Goal: Task Accomplishment & Management: Manage account settings

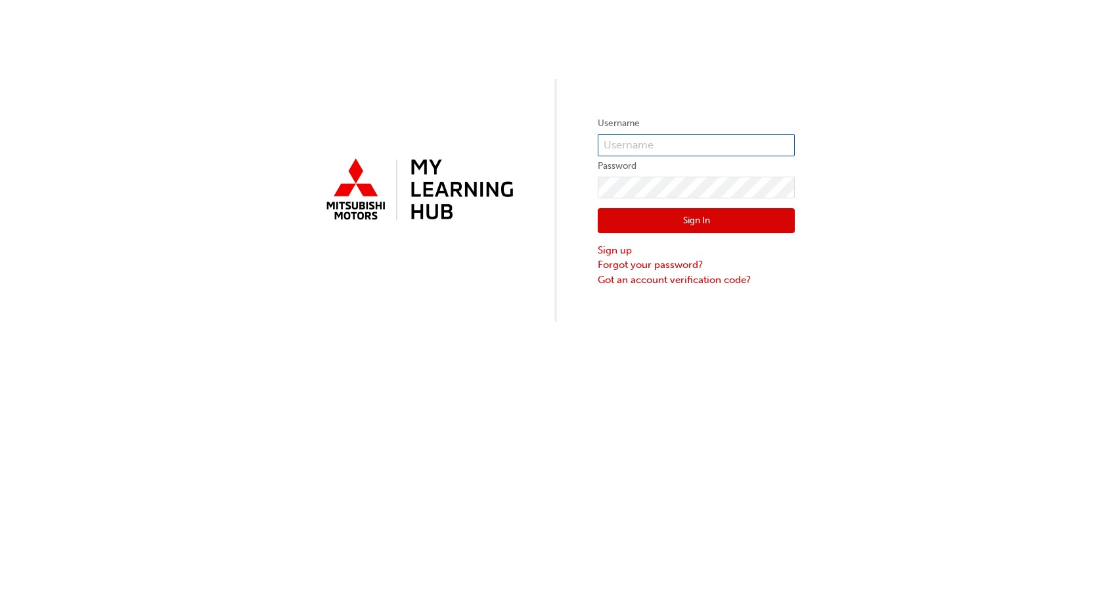
type input "[EMAIL_ADDRESS][DOMAIN_NAME]"
click at [676, 216] on button "Sign In" at bounding box center [696, 220] width 197 height 25
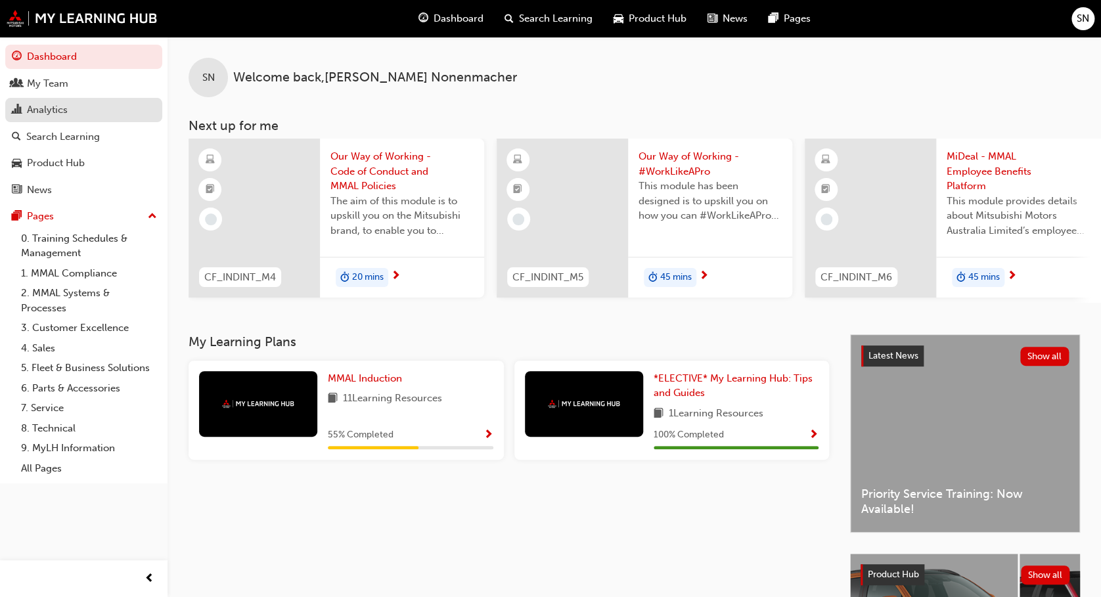
click at [78, 103] on div "Analytics" at bounding box center [84, 110] width 144 height 16
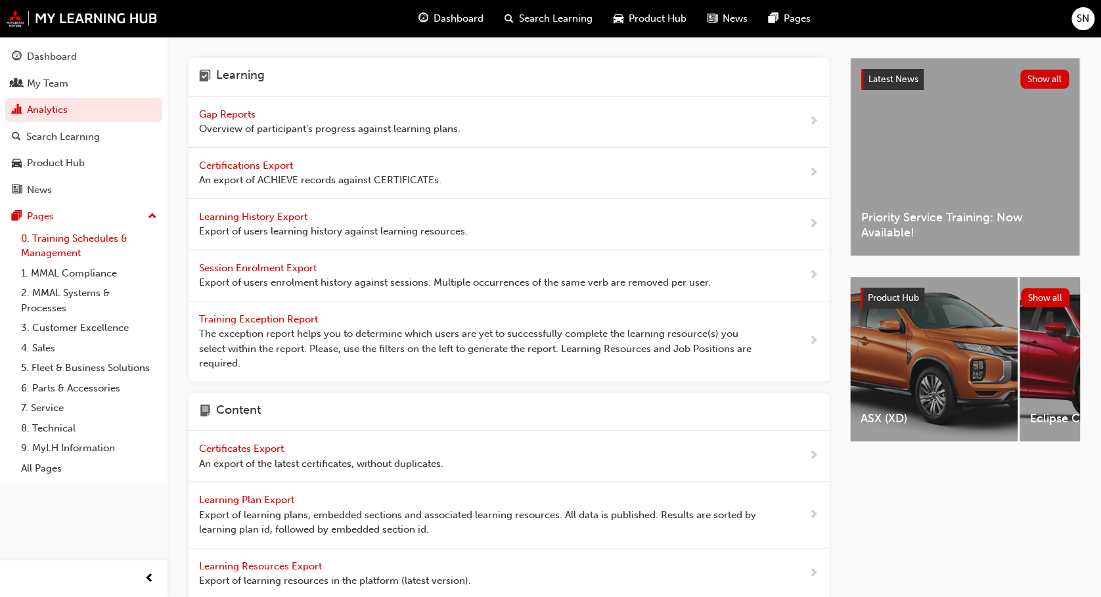
click at [105, 248] on link "0. Training Schedules & Management" at bounding box center [89, 246] width 147 height 35
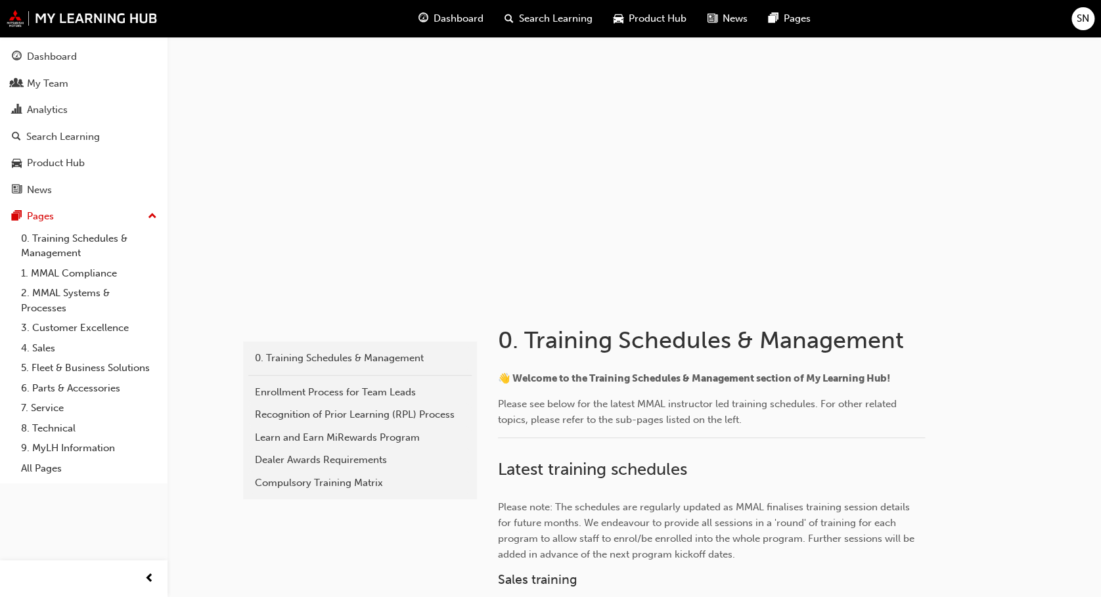
scroll to position [522, 0]
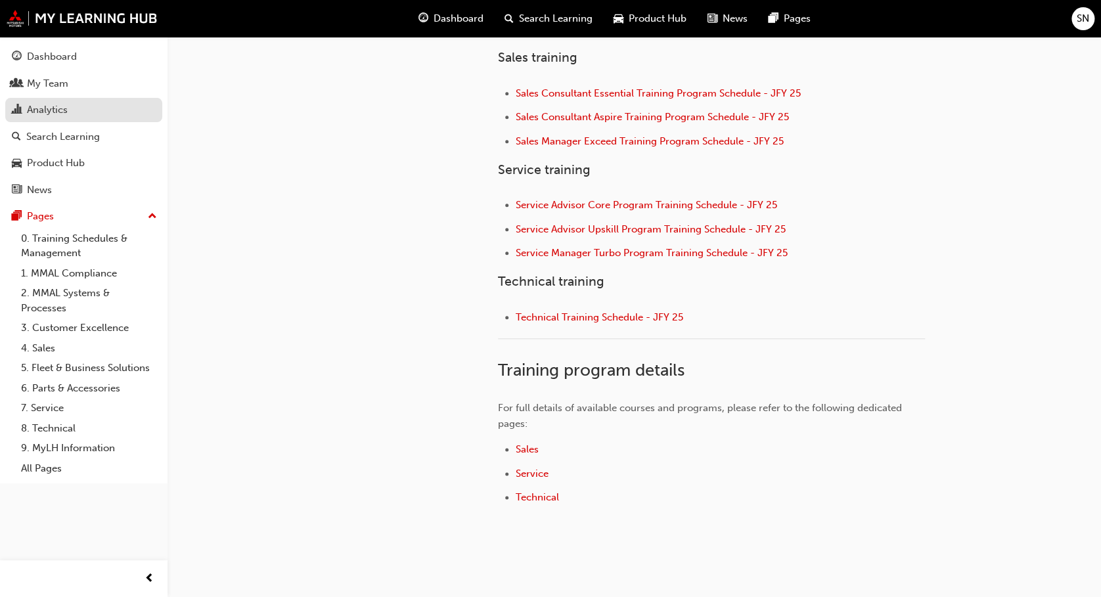
click at [92, 118] on div "Analytics" at bounding box center [84, 110] width 144 height 16
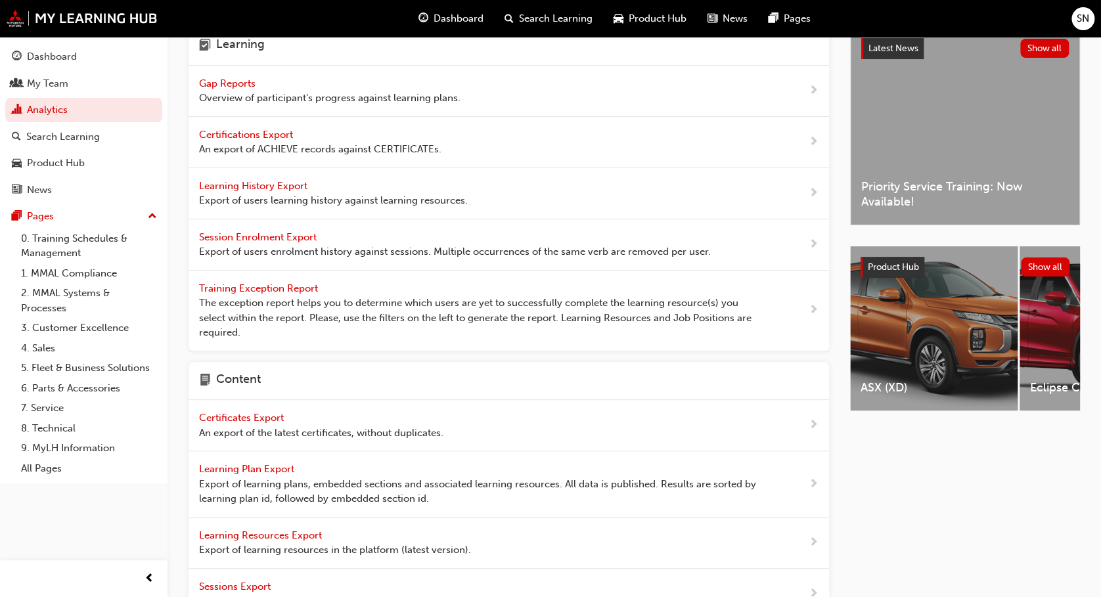
scroll to position [16, 0]
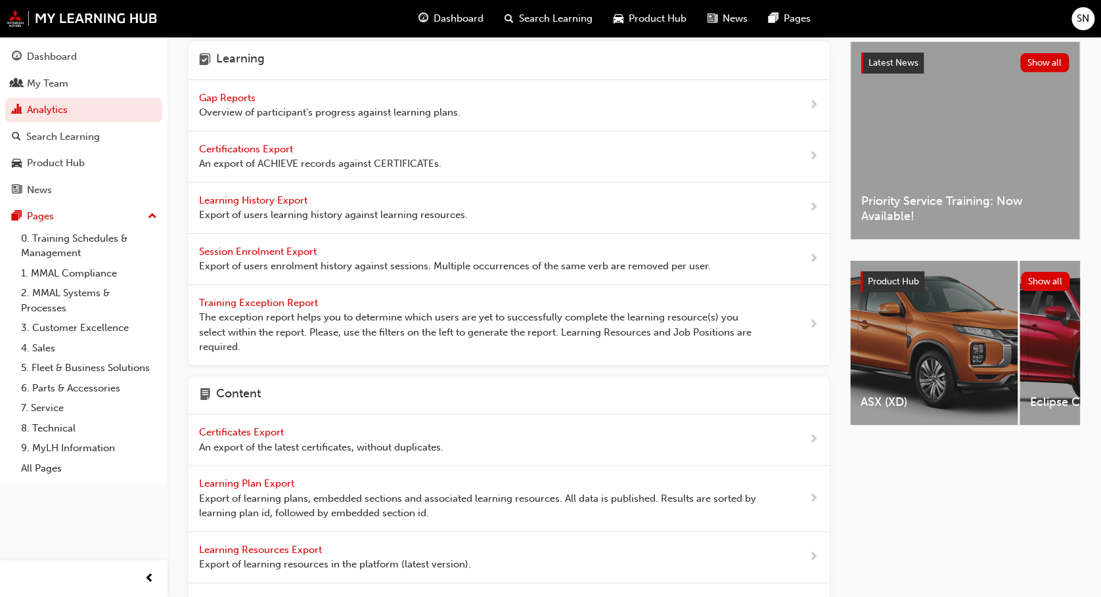
click at [237, 92] on span "Gap Reports" at bounding box center [228, 98] width 59 height 12
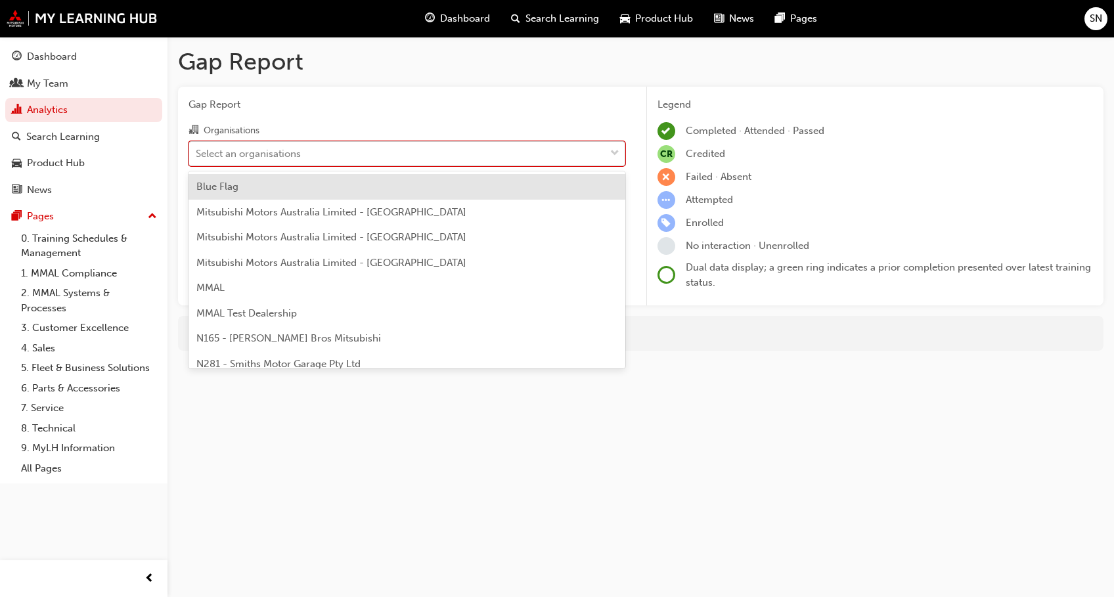
click at [296, 154] on div "Select an organisations" at bounding box center [248, 153] width 105 height 15
click at [197, 154] on input "Organisations option Blue Flag focused, 1 of 202. 202 results available. Use Up…" at bounding box center [196, 152] width 1 height 11
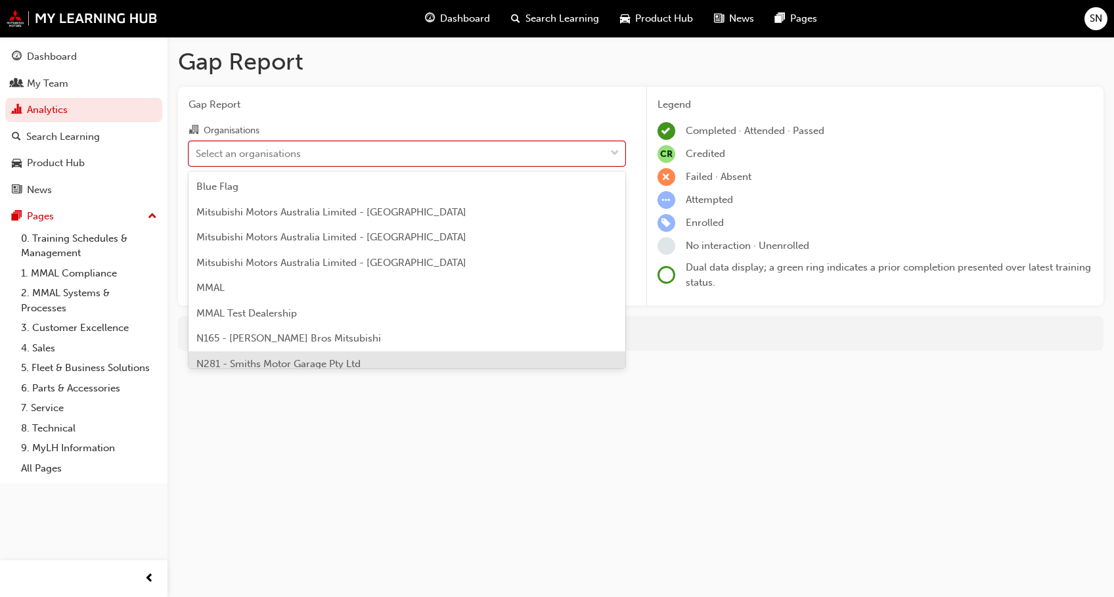
scroll to position [172, 0]
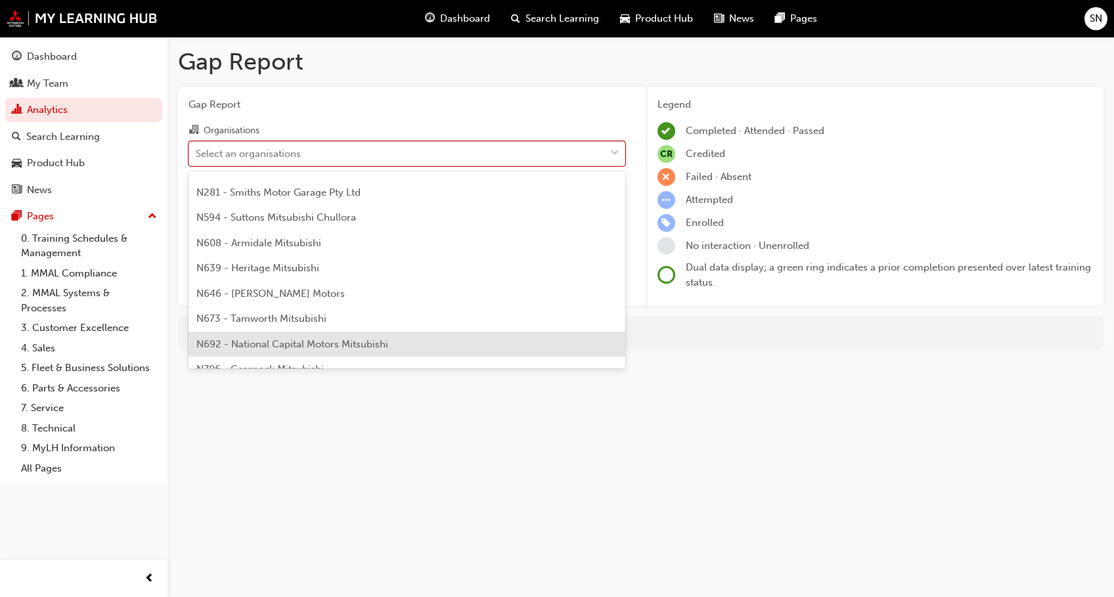
click at [587, 342] on div "N692 - National Capital Motors Mitsubishi" at bounding box center [407, 345] width 437 height 26
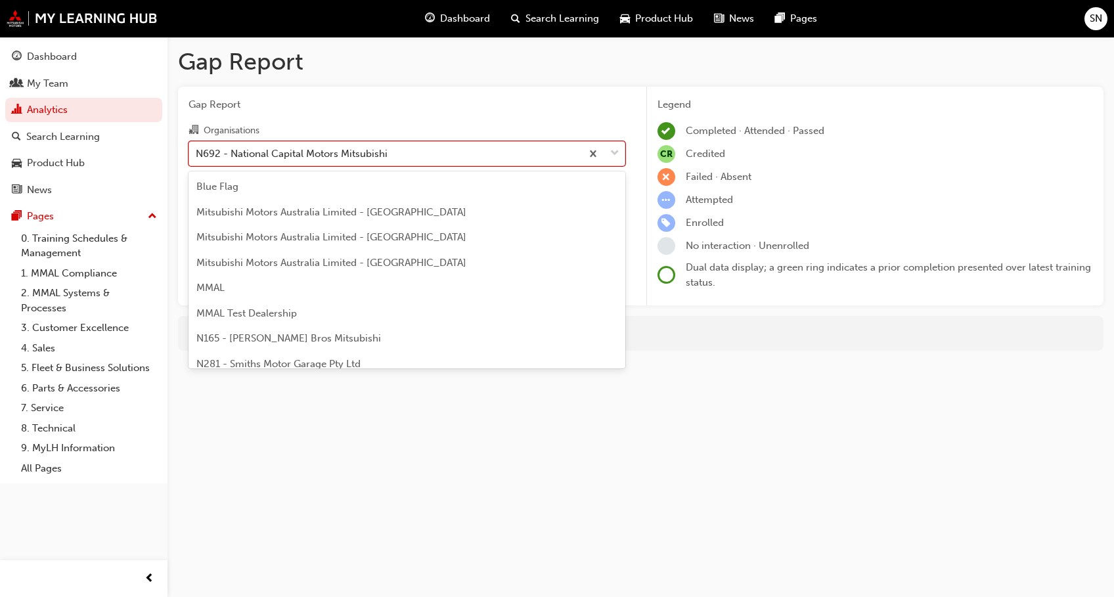
scroll to position [168, 0]
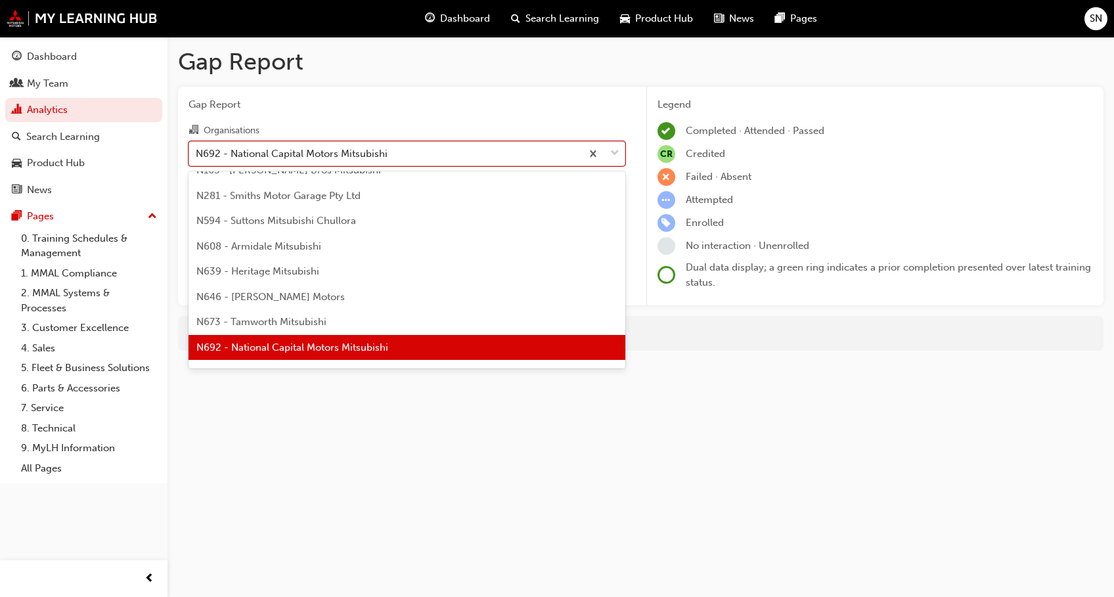
click at [566, 154] on div "N692 - National Capital Motors Mitsubishi" at bounding box center [385, 153] width 392 height 23
click at [197, 154] on input "Organisations option N692 - National Capital Motors Mitsubishi, selected. optio…" at bounding box center [196, 152] width 1 height 11
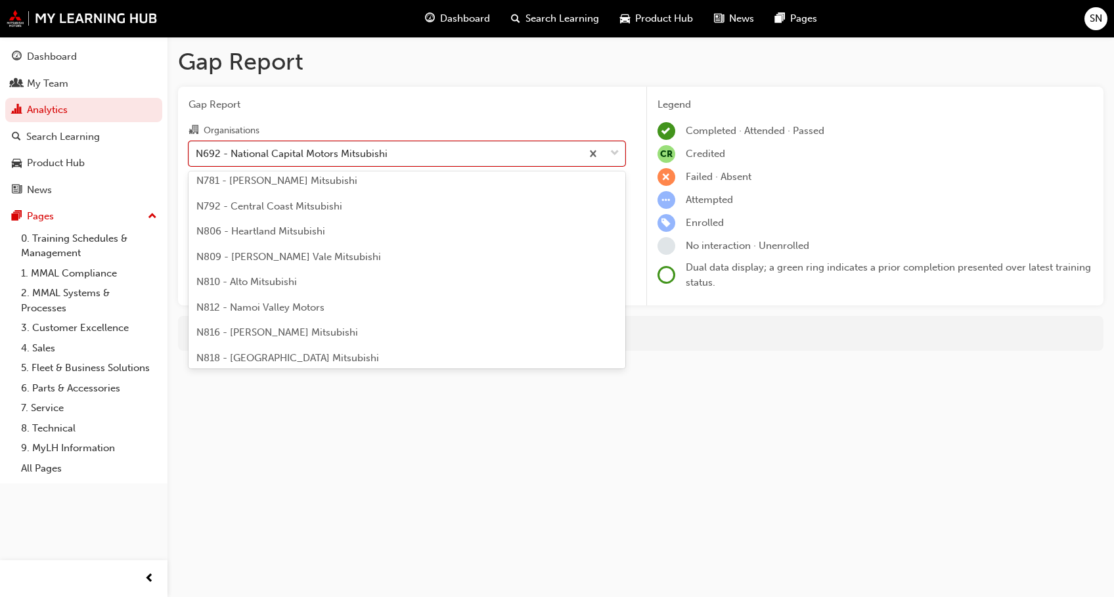
scroll to position [683, 0]
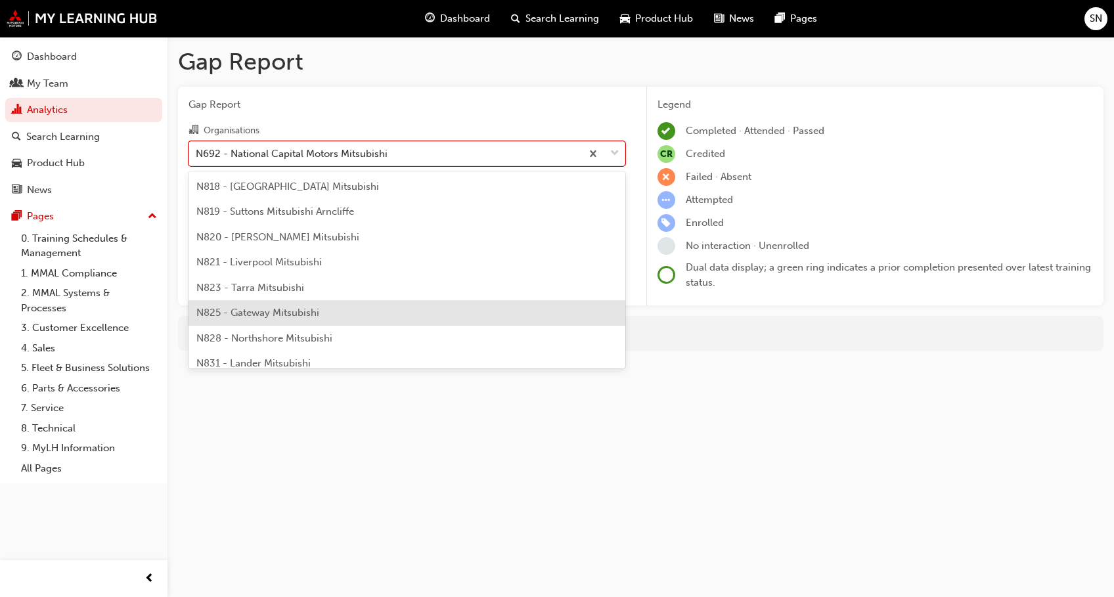
click at [385, 305] on div "N825 - Gateway Mitsubishi" at bounding box center [407, 313] width 437 height 26
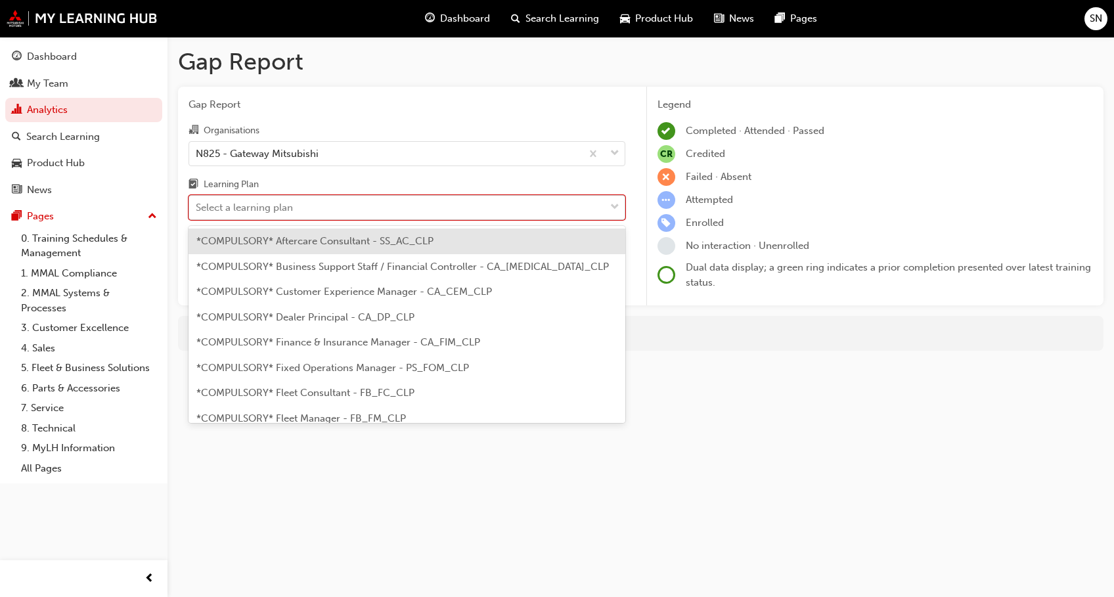
click at [368, 211] on div "Select a learning plan" at bounding box center [397, 207] width 416 height 23
click at [197, 211] on input "Learning Plan option *COMPULSORY* Aftercare Consultant - SS_AC_CLP focused, 1 o…" at bounding box center [196, 207] width 1 height 11
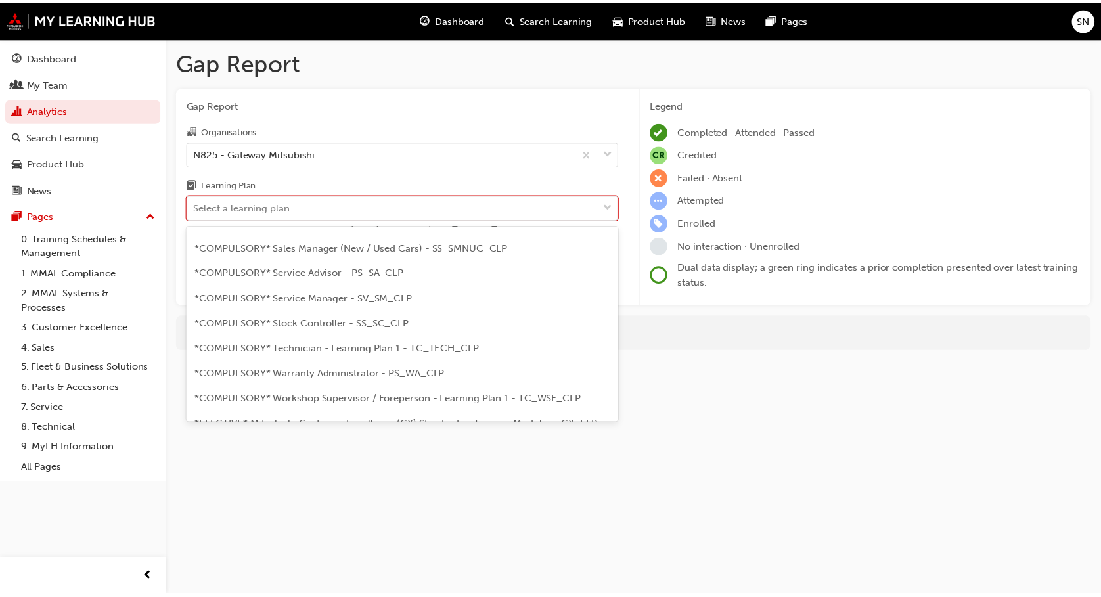
scroll to position [464, 0]
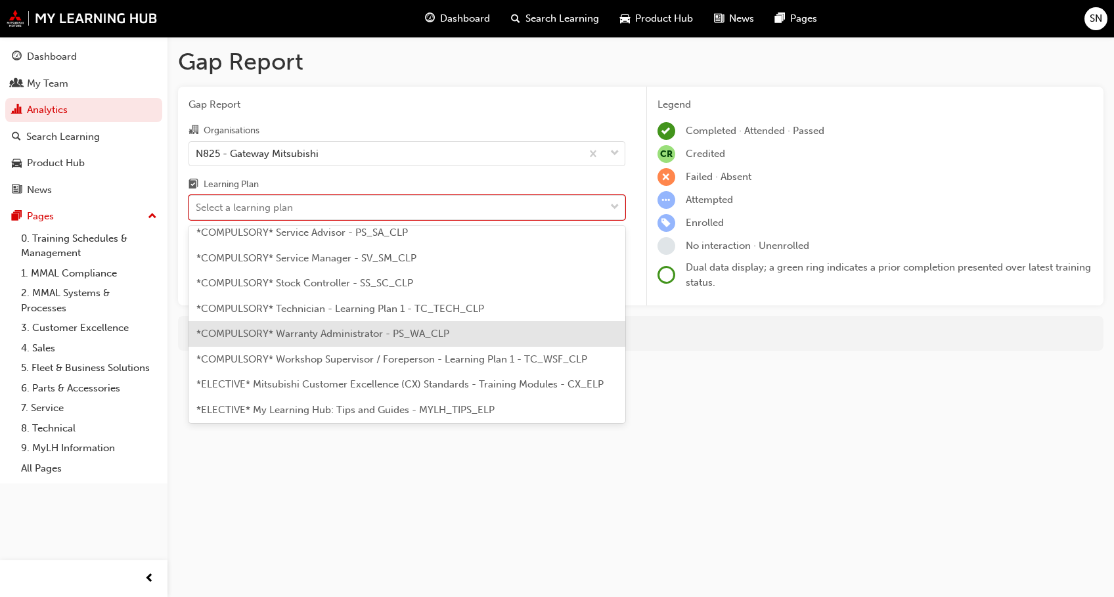
click at [480, 336] on div "*COMPULSORY* Warranty Administrator - PS_WA_CLP" at bounding box center [407, 334] width 437 height 26
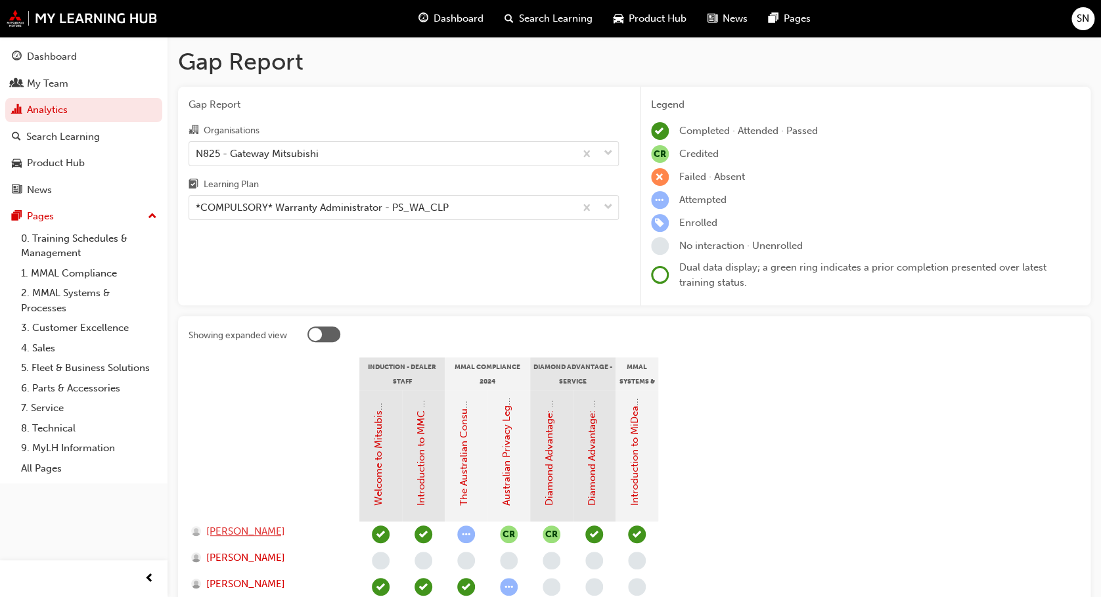
click at [253, 526] on span "[PERSON_NAME]" at bounding box center [245, 531] width 79 height 15
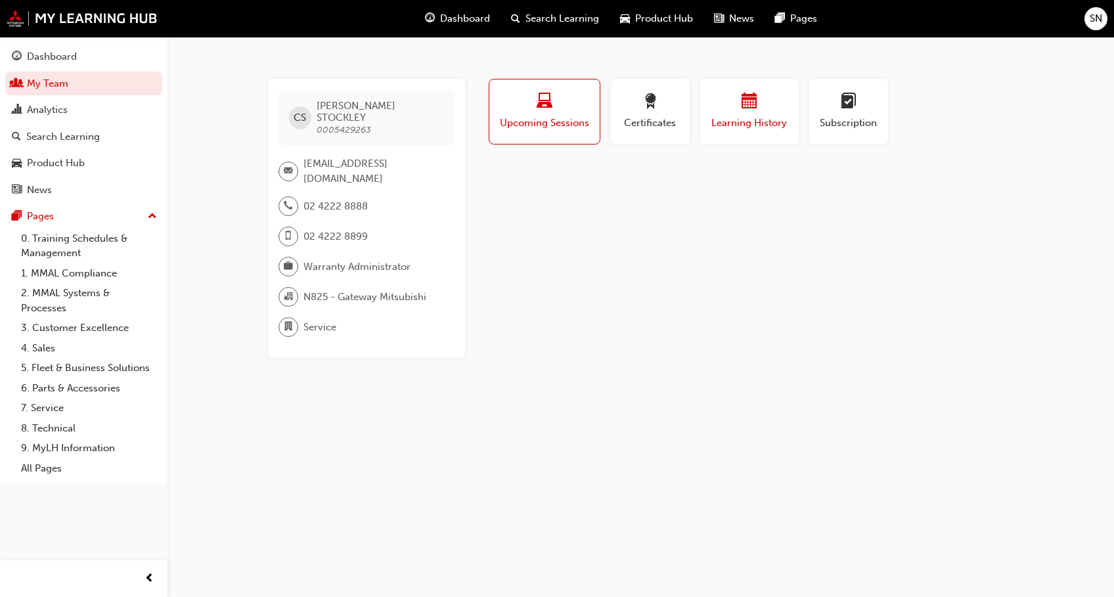
click at [725, 99] on div "button" at bounding box center [749, 103] width 79 height 20
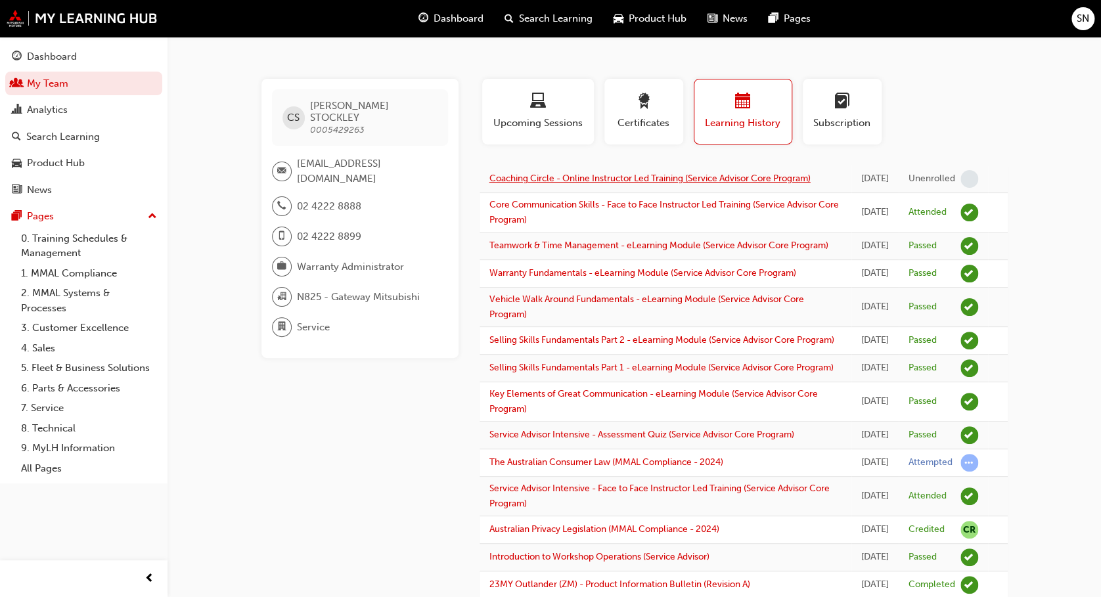
click at [664, 173] on link "Coaching Circle - Online Instructor Led Training (Service Advisor Core Program)" at bounding box center [650, 178] width 321 height 11
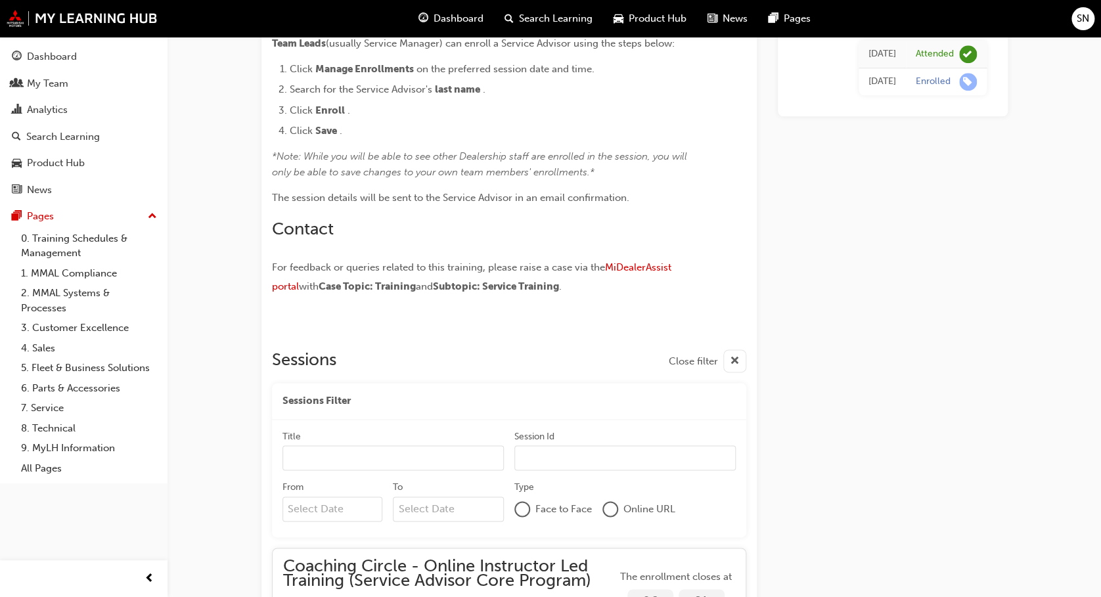
scroll to position [620, 0]
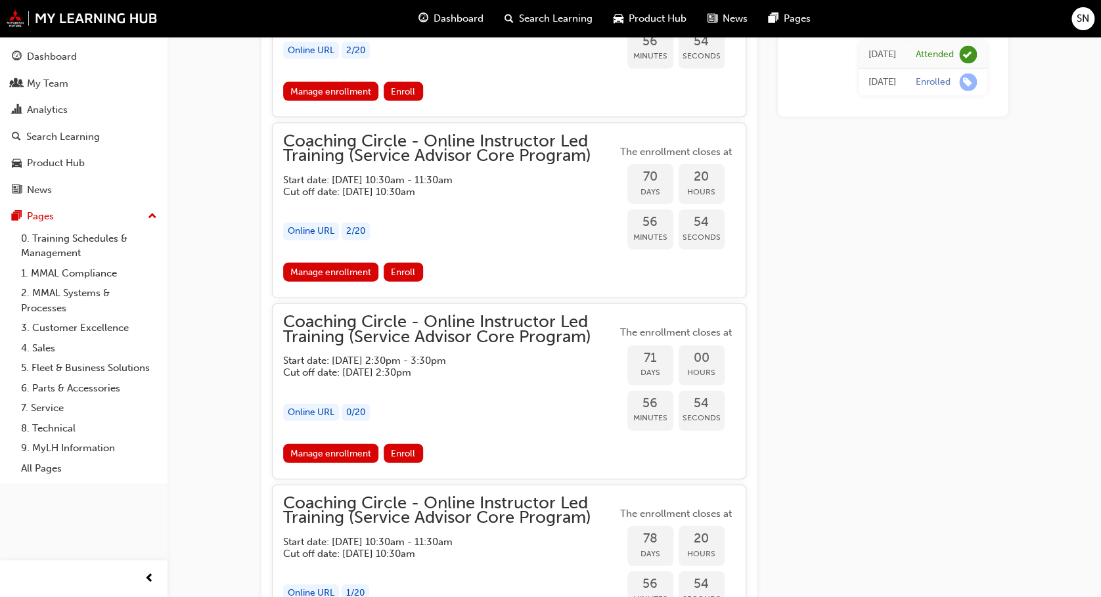
scroll to position [1419, 0]
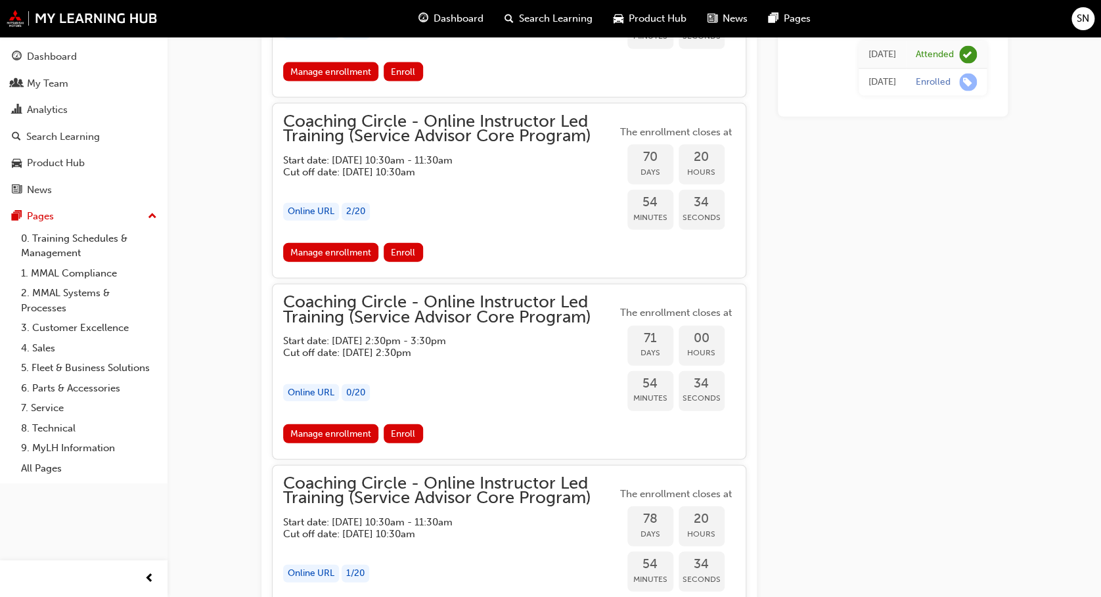
click at [807, 392] on div "[DATE] Attended [DATE] Enrolled" at bounding box center [893, 155] width 230 height 2854
click at [964, 493] on div "[DATE] Attended [DATE] Enrolled" at bounding box center [893, 155] width 230 height 2854
click at [405, 206] on div "Online URL 2 / 20" at bounding box center [450, 212] width 334 height 18
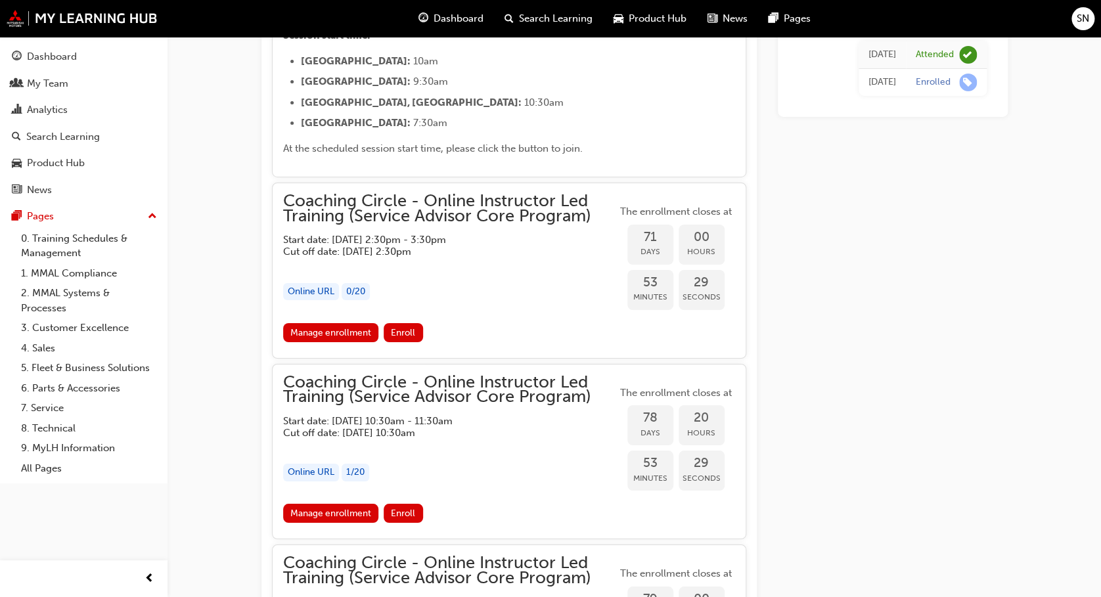
scroll to position [2150, 0]
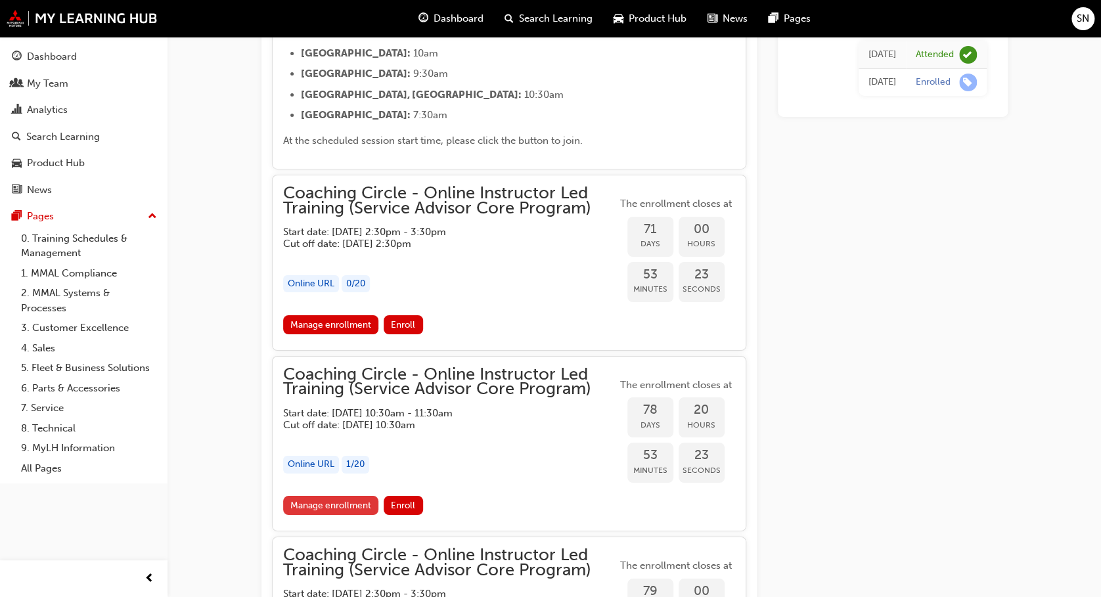
click at [350, 513] on link "Manage enrollment" at bounding box center [331, 505] width 96 height 19
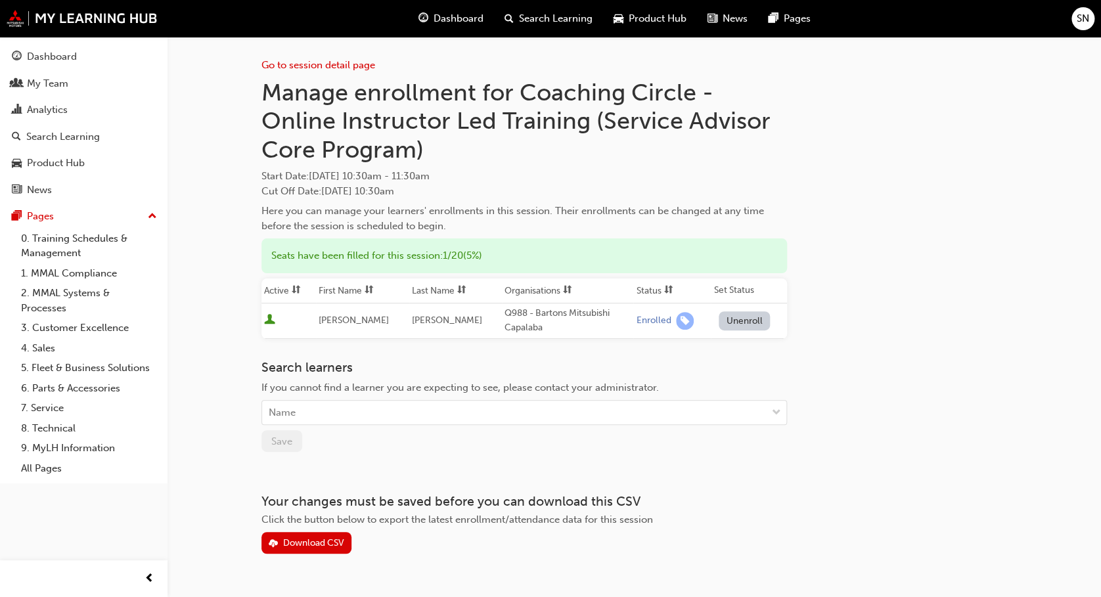
click at [434, 474] on div "Go to session detail page Manage enrollment for Coaching Circle - Online Instru…" at bounding box center [525, 295] width 526 height 517
click at [298, 409] on div "Name" at bounding box center [514, 412] width 505 height 23
type input "[PERSON_NAME]"
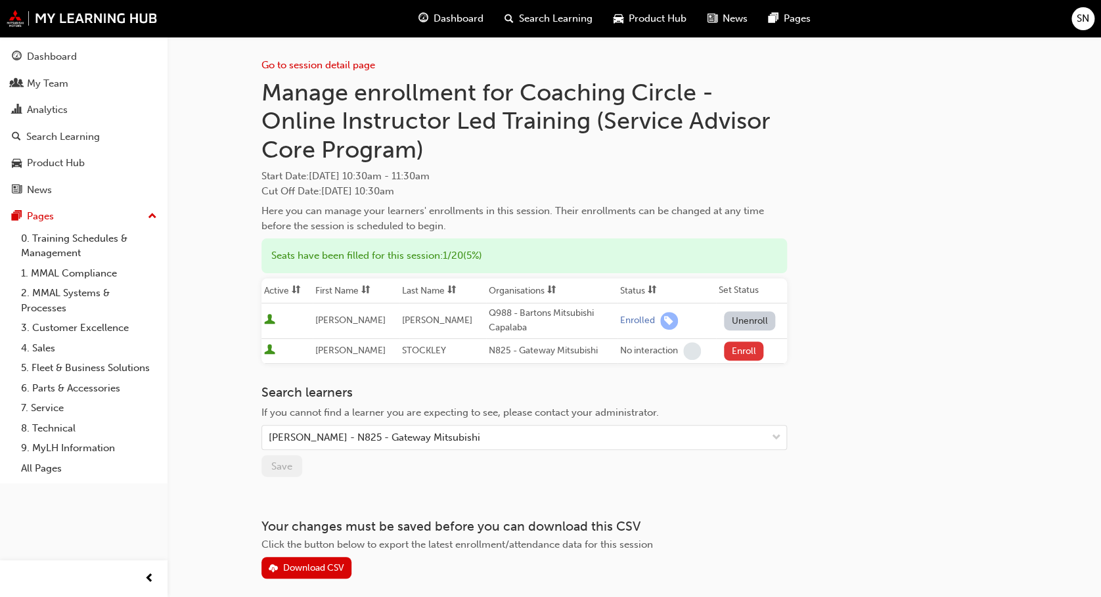
click at [750, 344] on button "Enroll" at bounding box center [743, 351] width 39 height 19
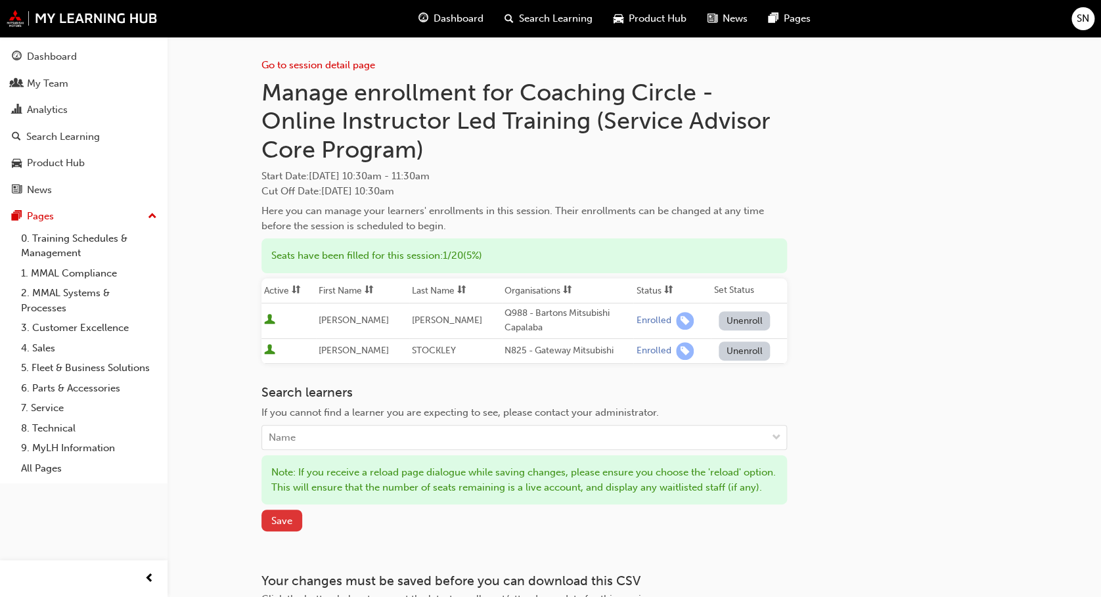
click at [283, 522] on span "Save" at bounding box center [281, 521] width 21 height 12
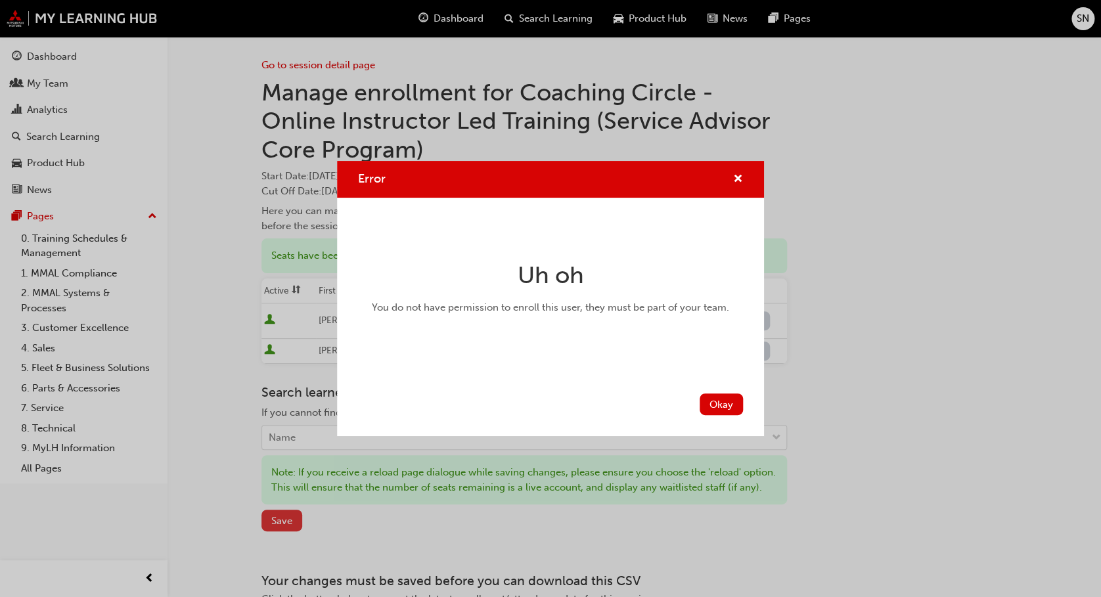
click at [283, 522] on div "Error Uh oh You do not have permission to enroll this user, they must be part o…" at bounding box center [550, 298] width 1101 height 597
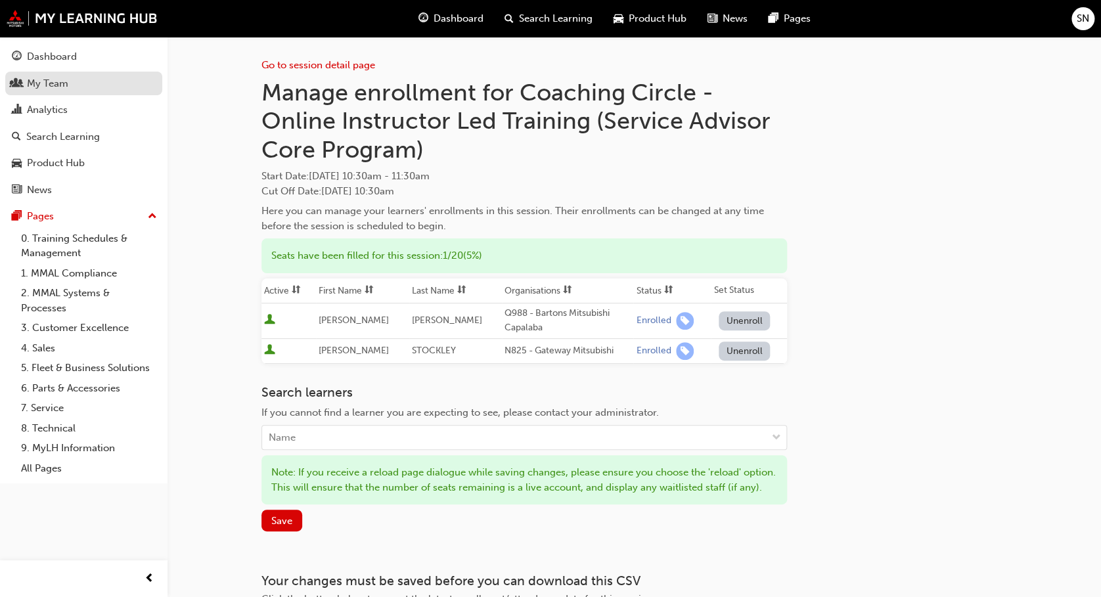
click at [109, 91] on div "My Team" at bounding box center [84, 84] width 144 height 16
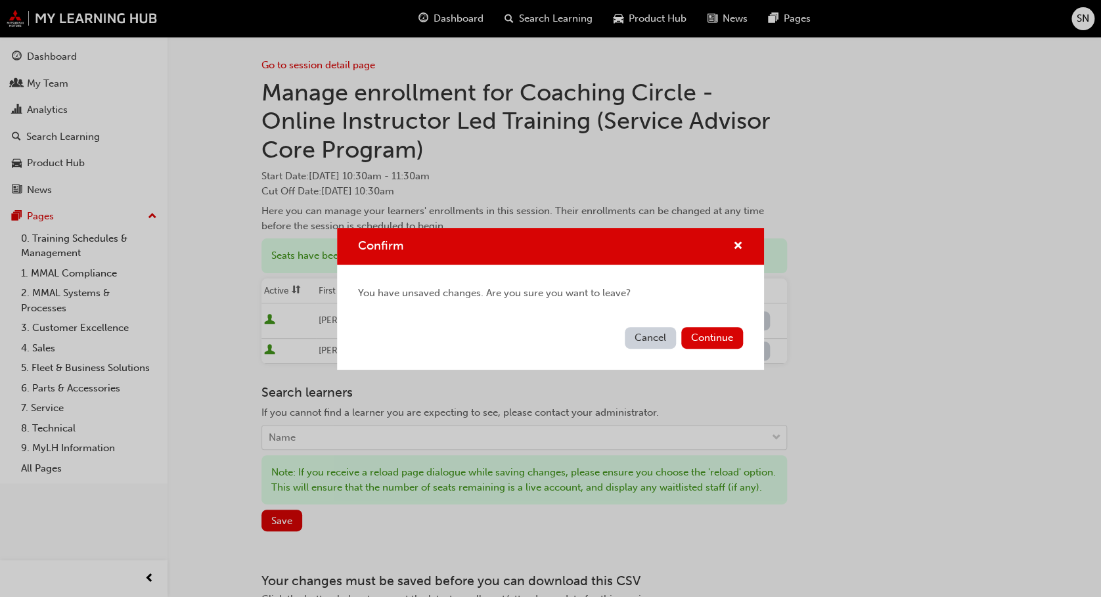
click at [493, 282] on div "You have unsaved changes. Are you sure you want to leave?" at bounding box center [550, 293] width 427 height 57
click at [715, 340] on button "Continue" at bounding box center [712, 338] width 62 height 22
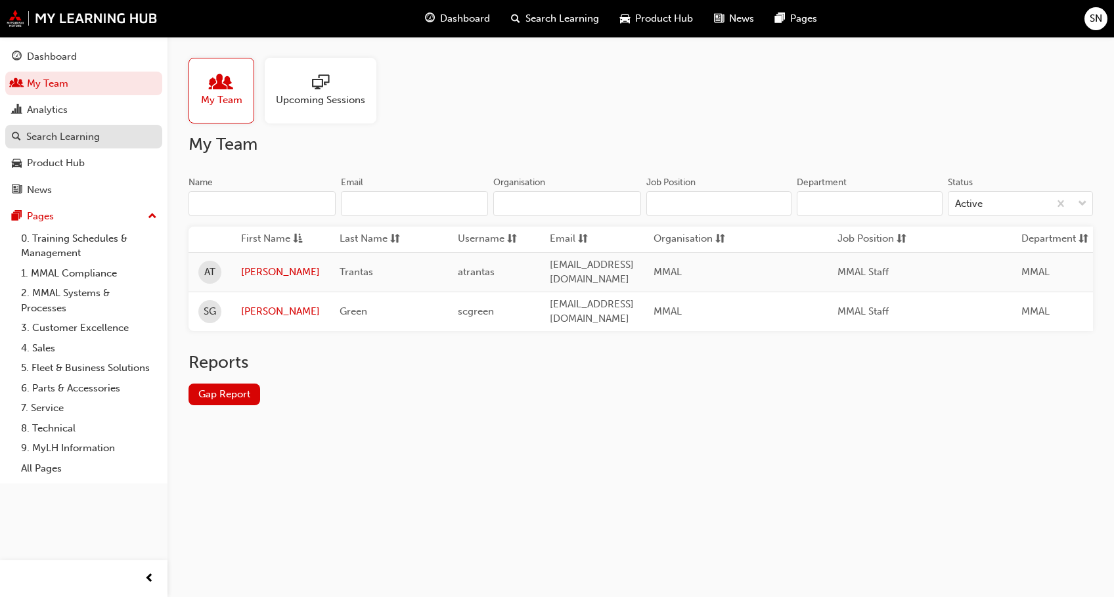
click at [143, 137] on div "Search Learning" at bounding box center [84, 137] width 144 height 16
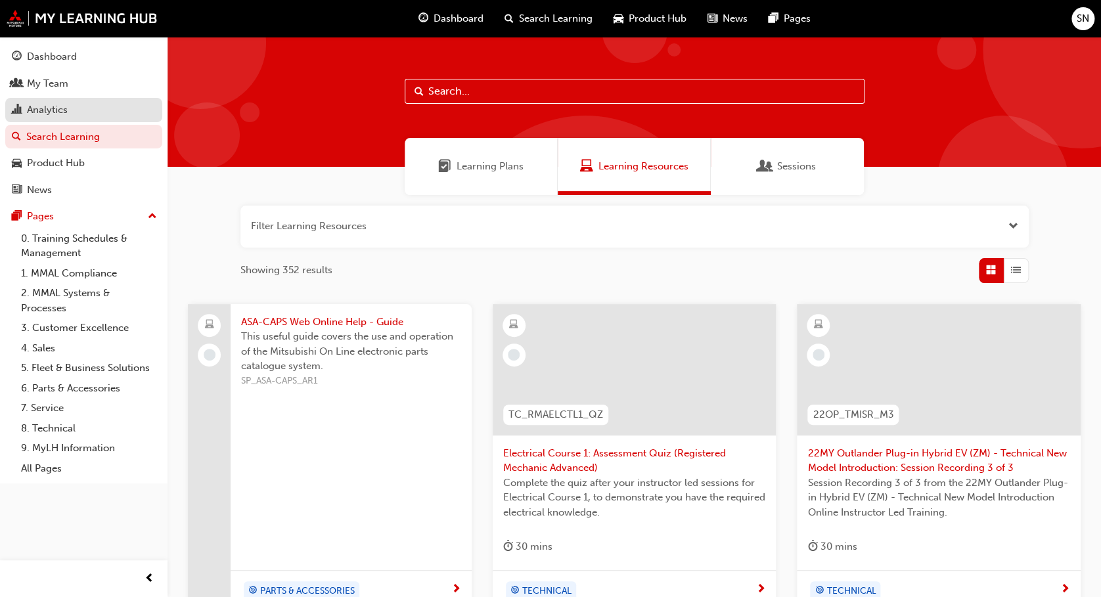
click at [90, 106] on div "Analytics" at bounding box center [84, 110] width 144 height 16
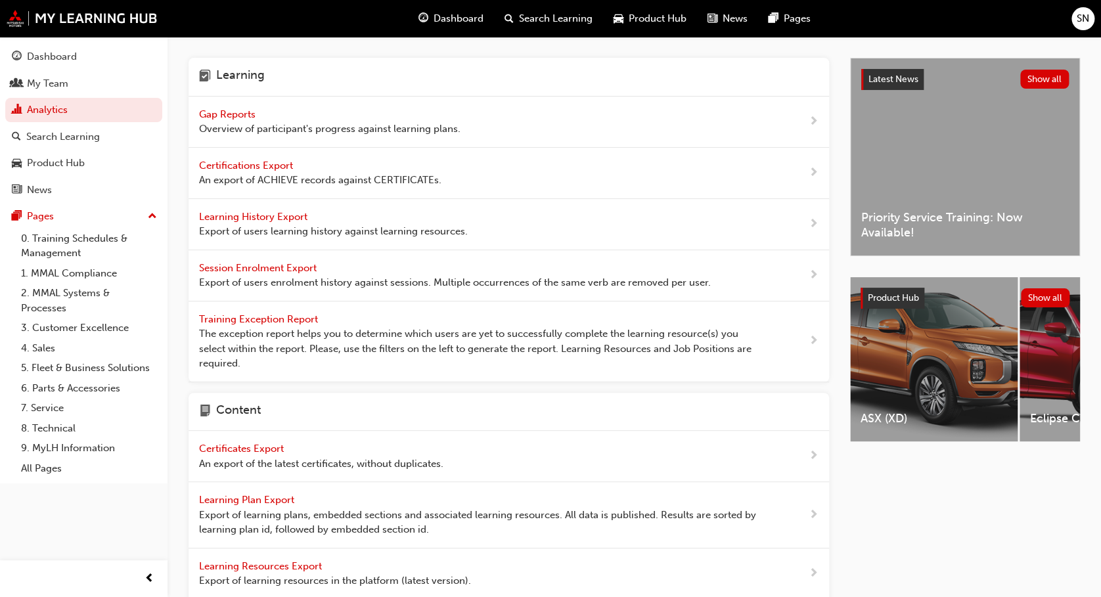
click at [216, 110] on span "Gap Reports" at bounding box center [228, 114] width 59 height 12
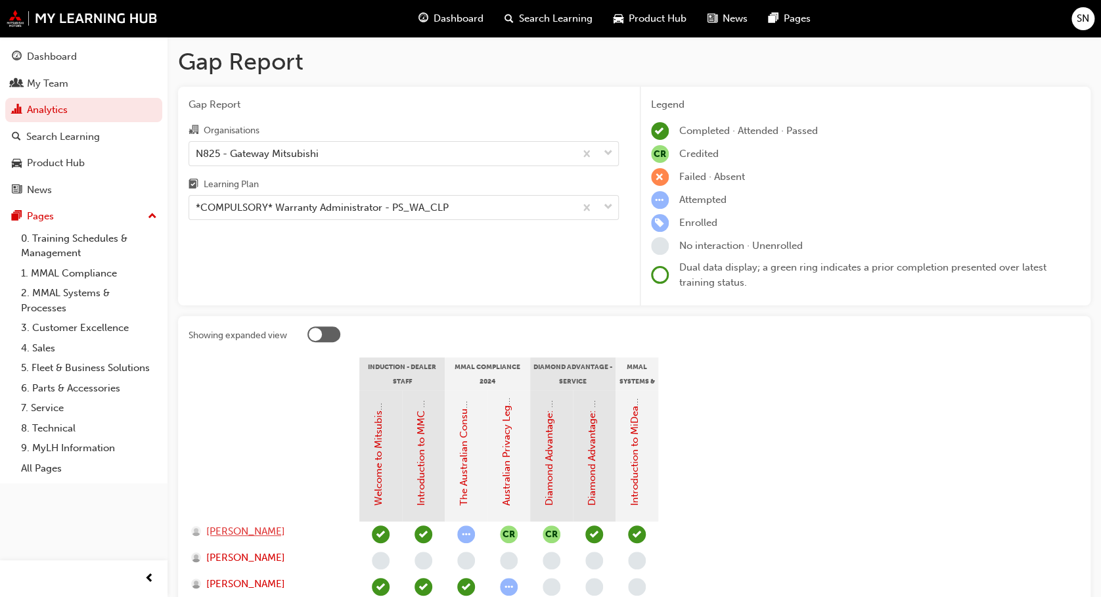
click at [248, 533] on span "[PERSON_NAME]" at bounding box center [245, 531] width 79 height 15
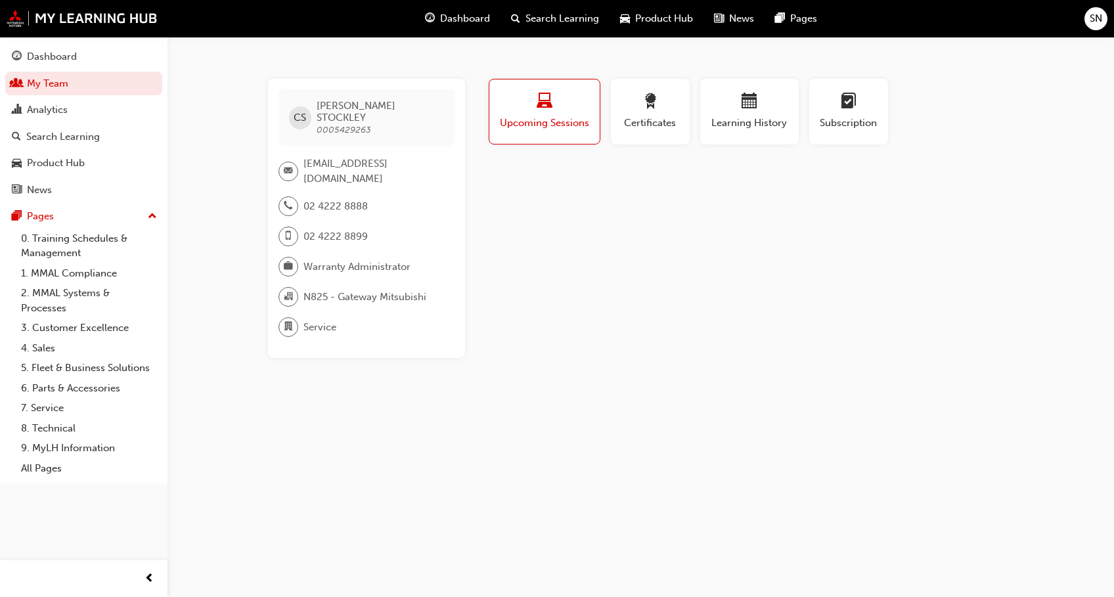
click at [549, 106] on span "laptop-icon" at bounding box center [545, 102] width 16 height 18
click at [748, 106] on span "calendar-icon" at bounding box center [750, 102] width 16 height 18
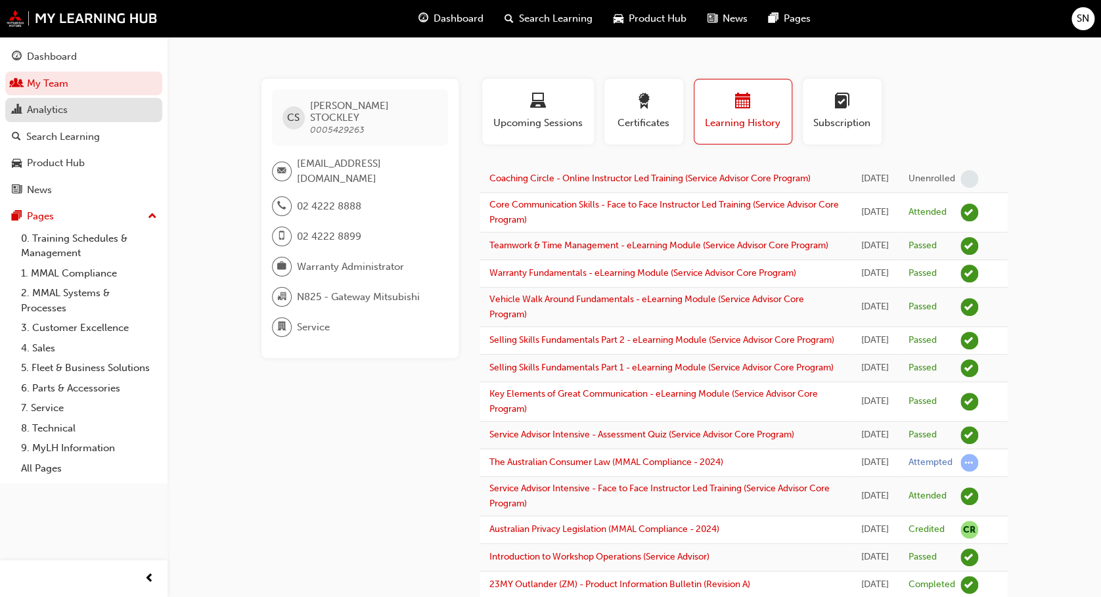
click at [49, 116] on div "Analytics" at bounding box center [47, 110] width 41 height 15
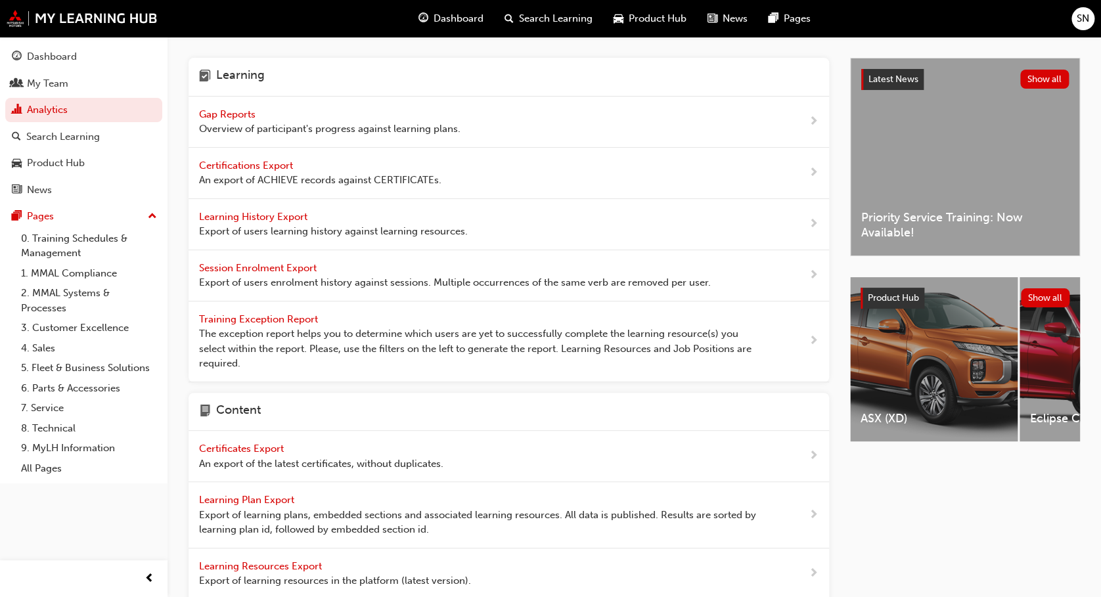
click at [227, 110] on span "Gap Reports" at bounding box center [228, 114] width 59 height 12
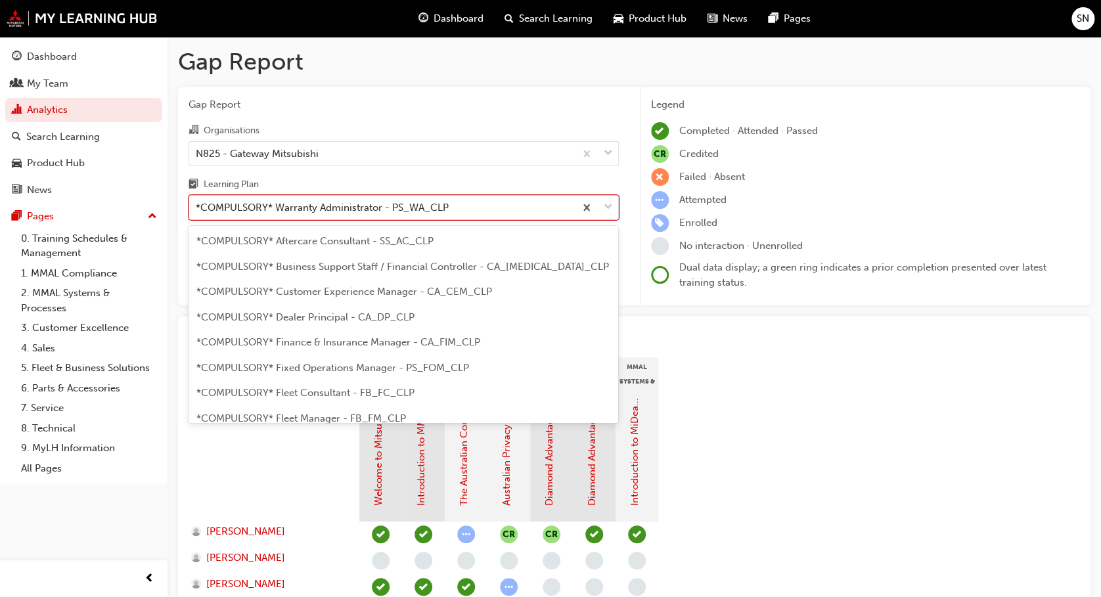
click at [610, 216] on span "down-icon" at bounding box center [608, 207] width 9 height 17
click at [197, 213] on input "Learning Plan option *COMPULSORY* Warranty Administrator - PS_WA_CLP focused, 2…" at bounding box center [196, 207] width 1 height 11
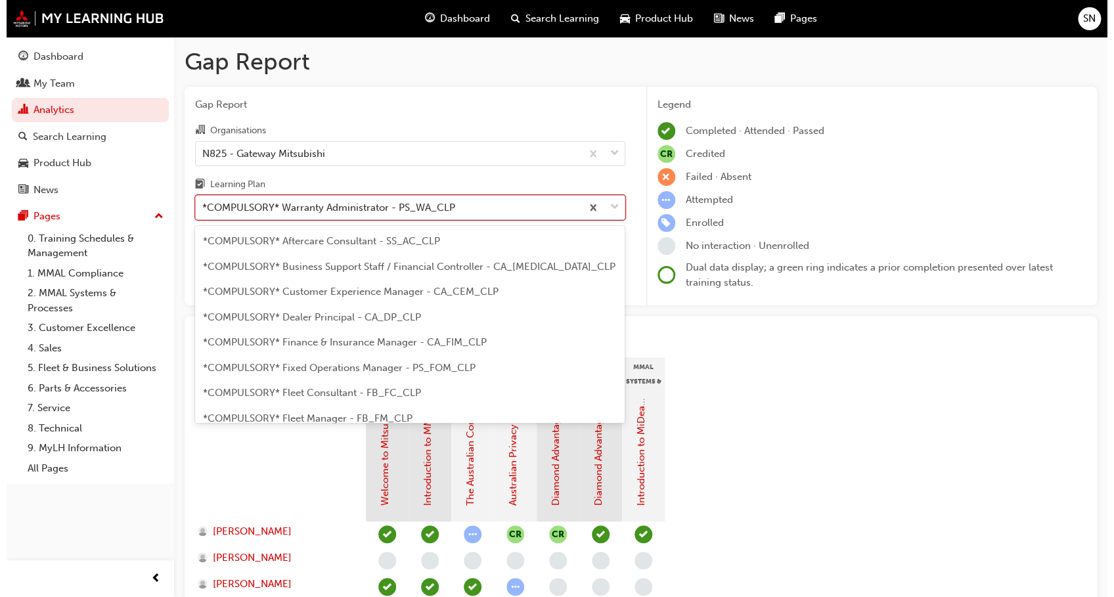
scroll to position [396, 0]
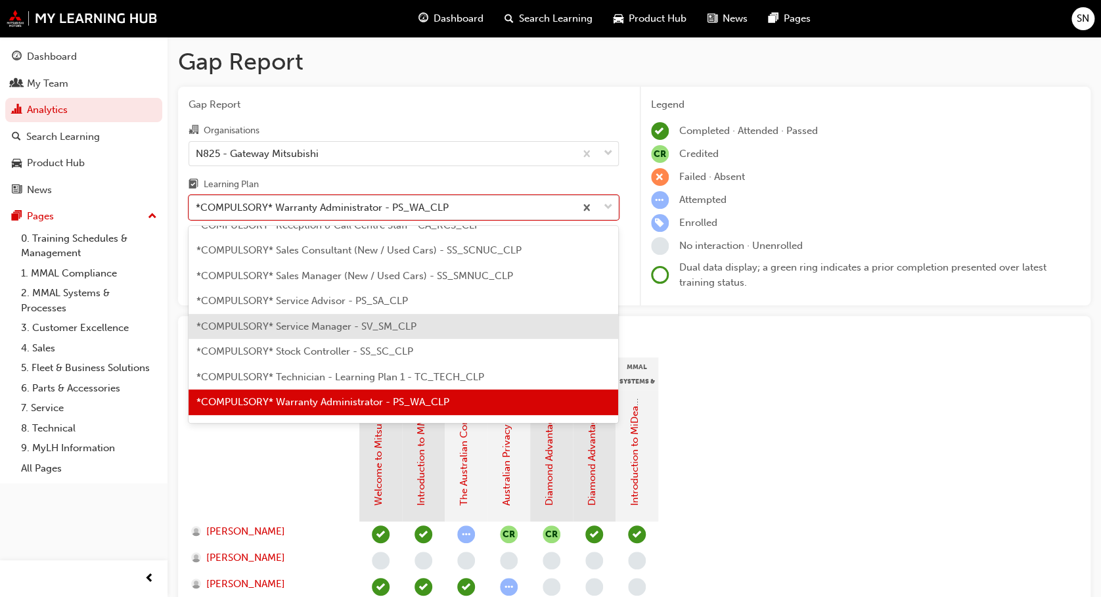
click at [559, 314] on div "*COMPULSORY* Service Manager - SV_SM_CLP" at bounding box center [404, 327] width 430 height 26
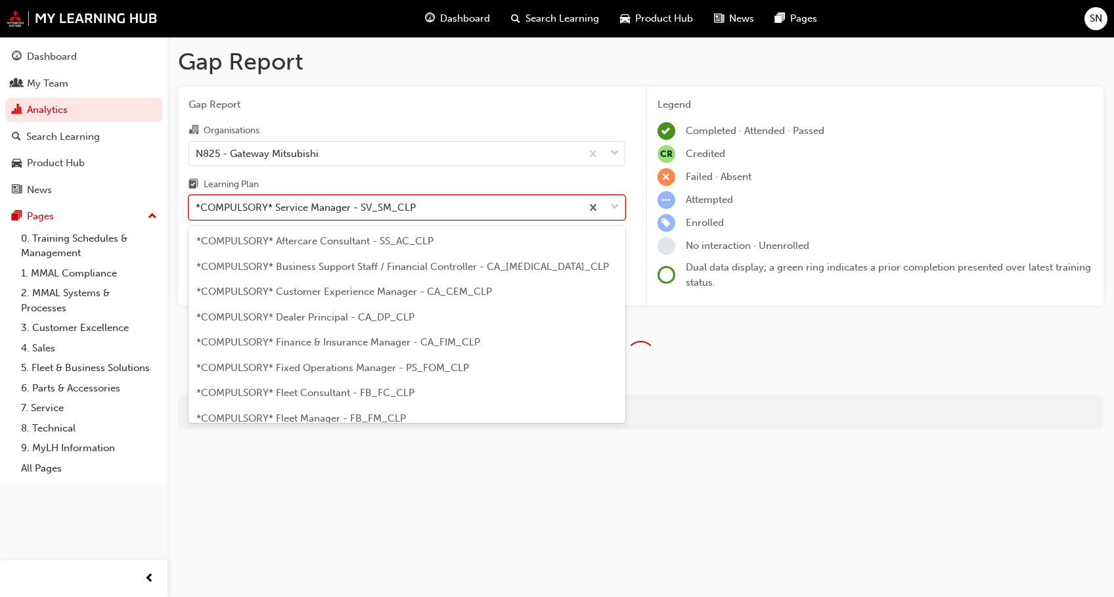
click at [612, 214] on span "down-icon" at bounding box center [614, 207] width 9 height 17
click at [197, 213] on input "Learning Plan option *COMPULSORY* Service Manager - SV_SM_CLP, selected. option…" at bounding box center [196, 207] width 1 height 11
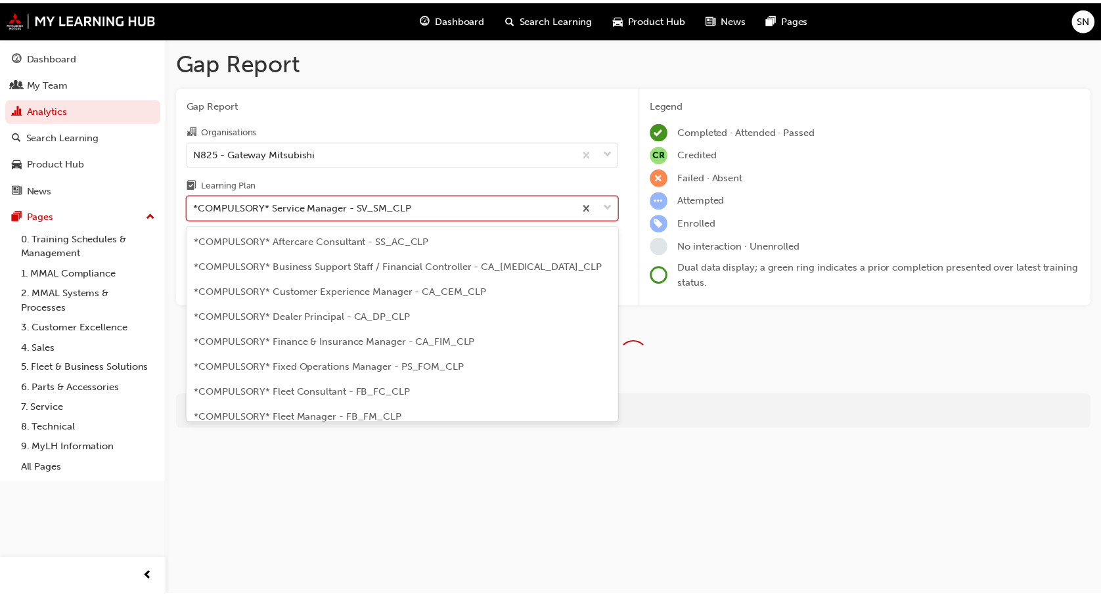
scroll to position [321, 0]
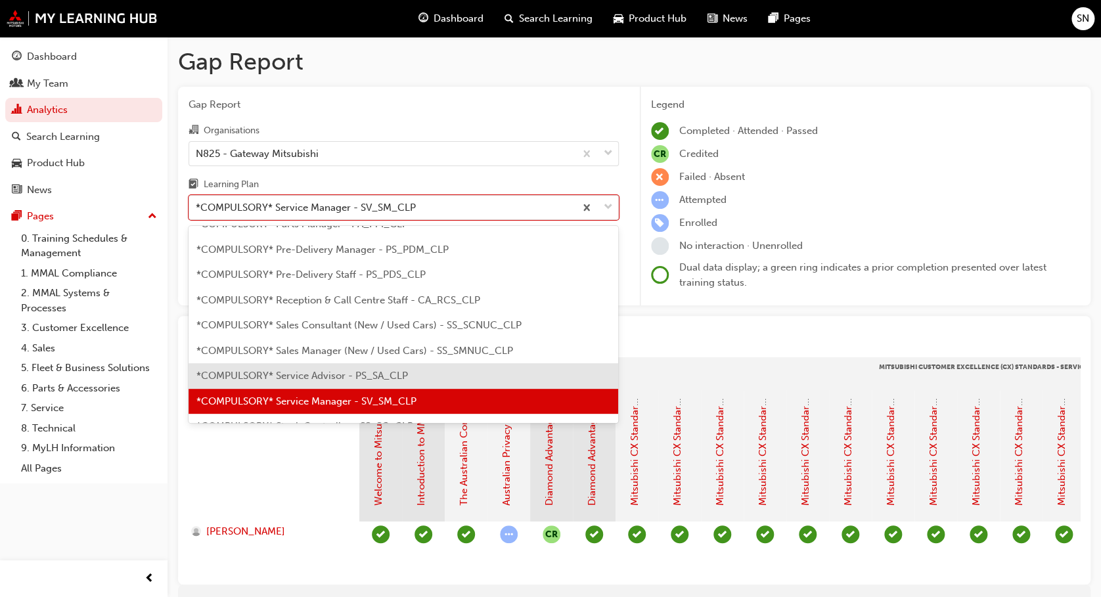
click at [459, 382] on div "*COMPULSORY* Service Advisor - PS_SA_CLP" at bounding box center [404, 376] width 430 height 26
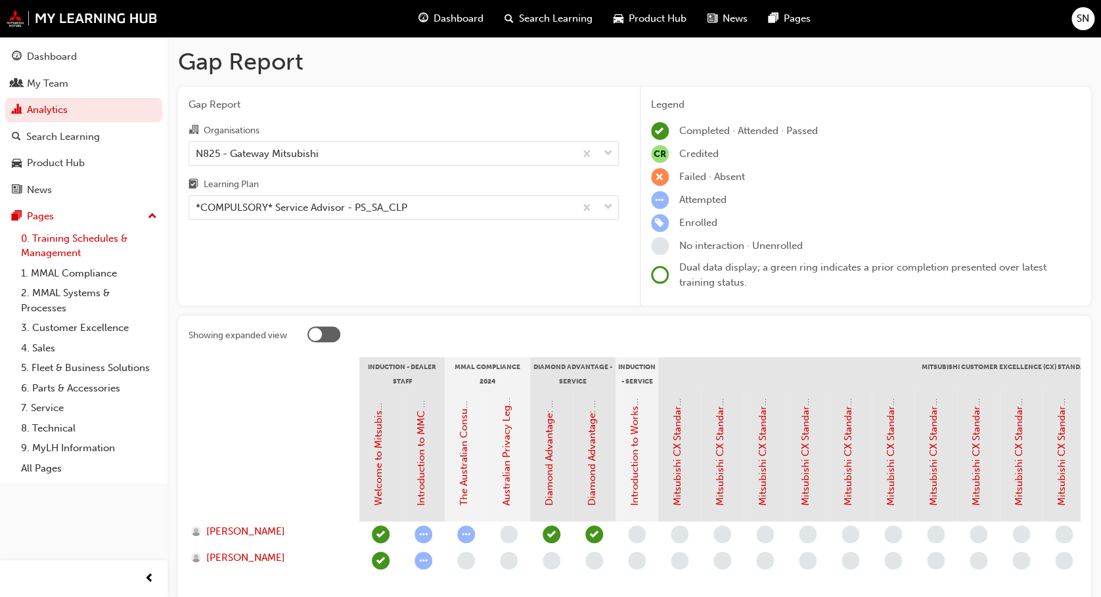
click at [49, 247] on link "0. Training Schedules & Management" at bounding box center [89, 246] width 147 height 35
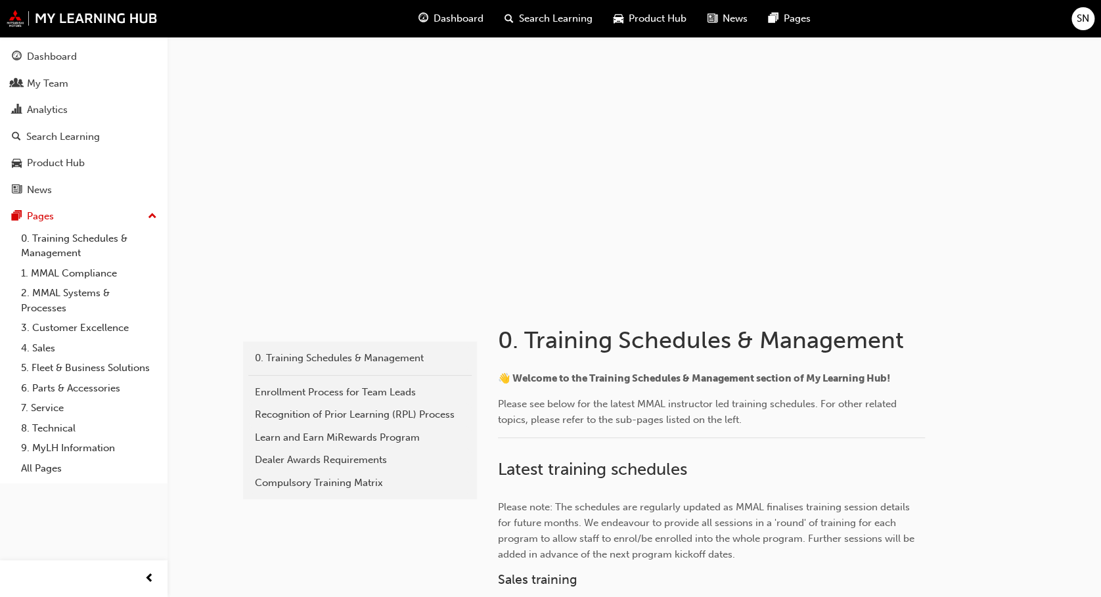
scroll to position [522, 0]
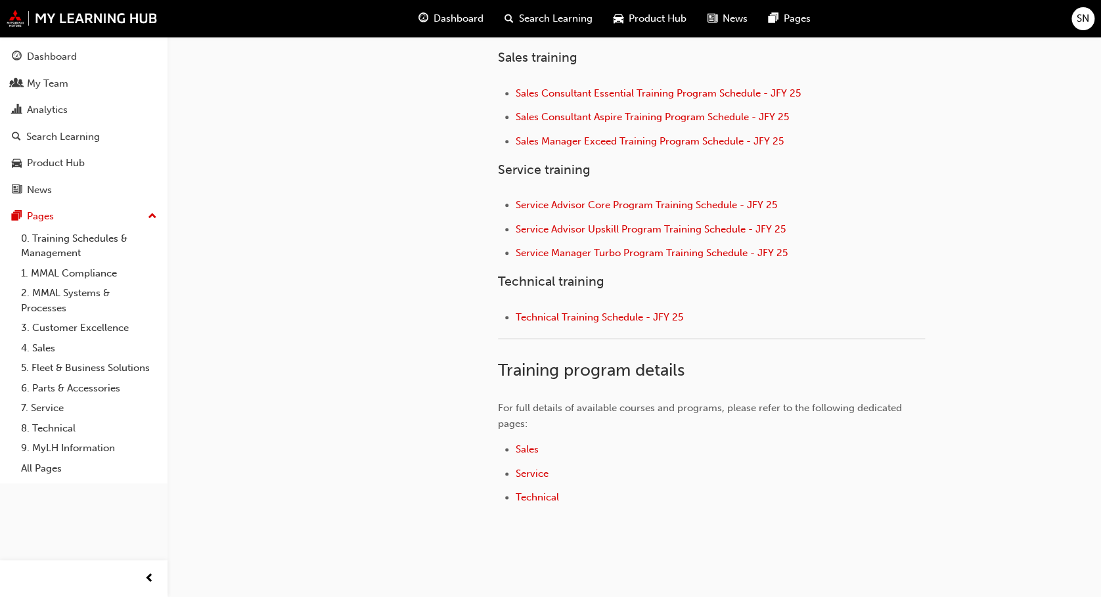
click at [605, 219] on ul "Service Advisor Core Program Training Schedule - JFY 25 Service Advisor Upskill…" at bounding box center [711, 230] width 427 height 67
click at [605, 205] on span "Service Advisor Core Program Training Schedule - JFY 25" at bounding box center [647, 205] width 262 height 12
